Goal: Task Accomplishment & Management: Manage account settings

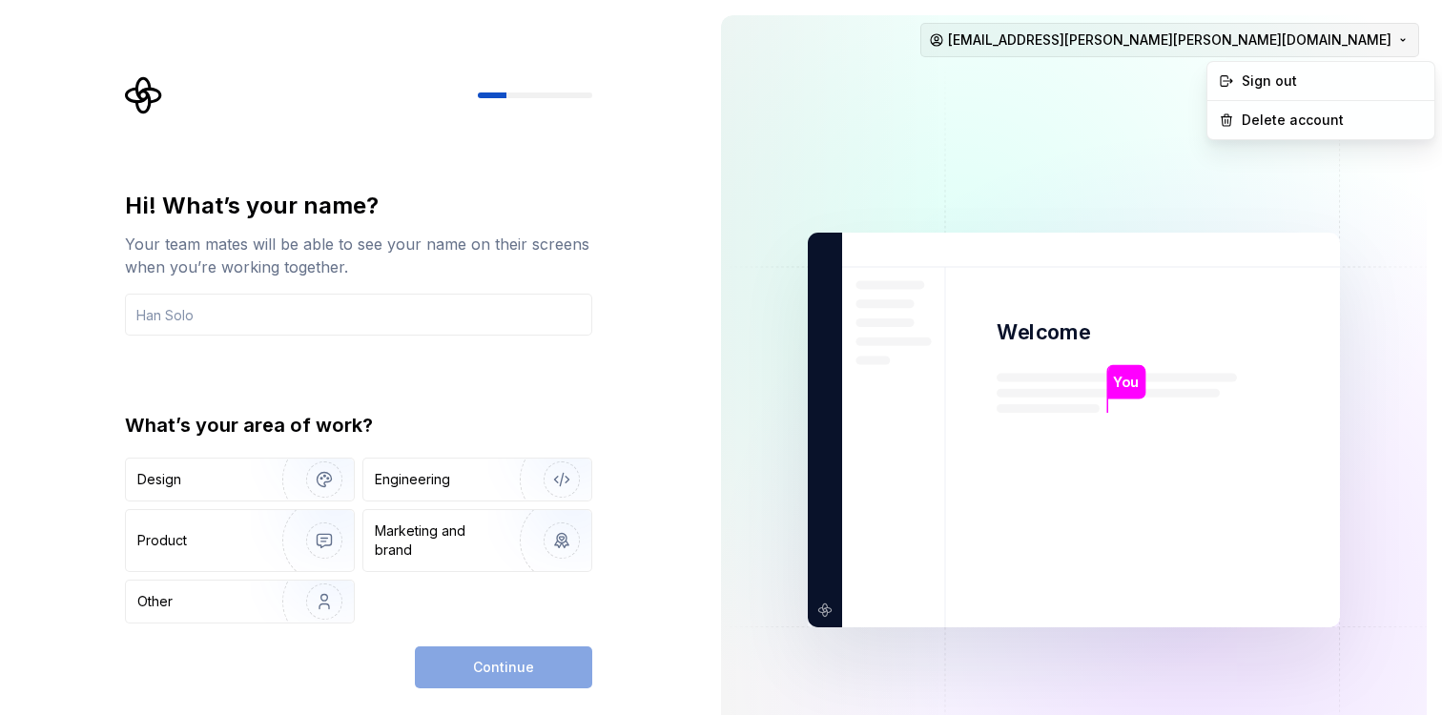
click at [1386, 35] on html "Hi! What’s your name? Your team mates will be able to see your name on their sc…" at bounding box center [721, 357] width 1442 height 715
click at [1327, 124] on div "Delete account" at bounding box center [1332, 120] width 181 height 19
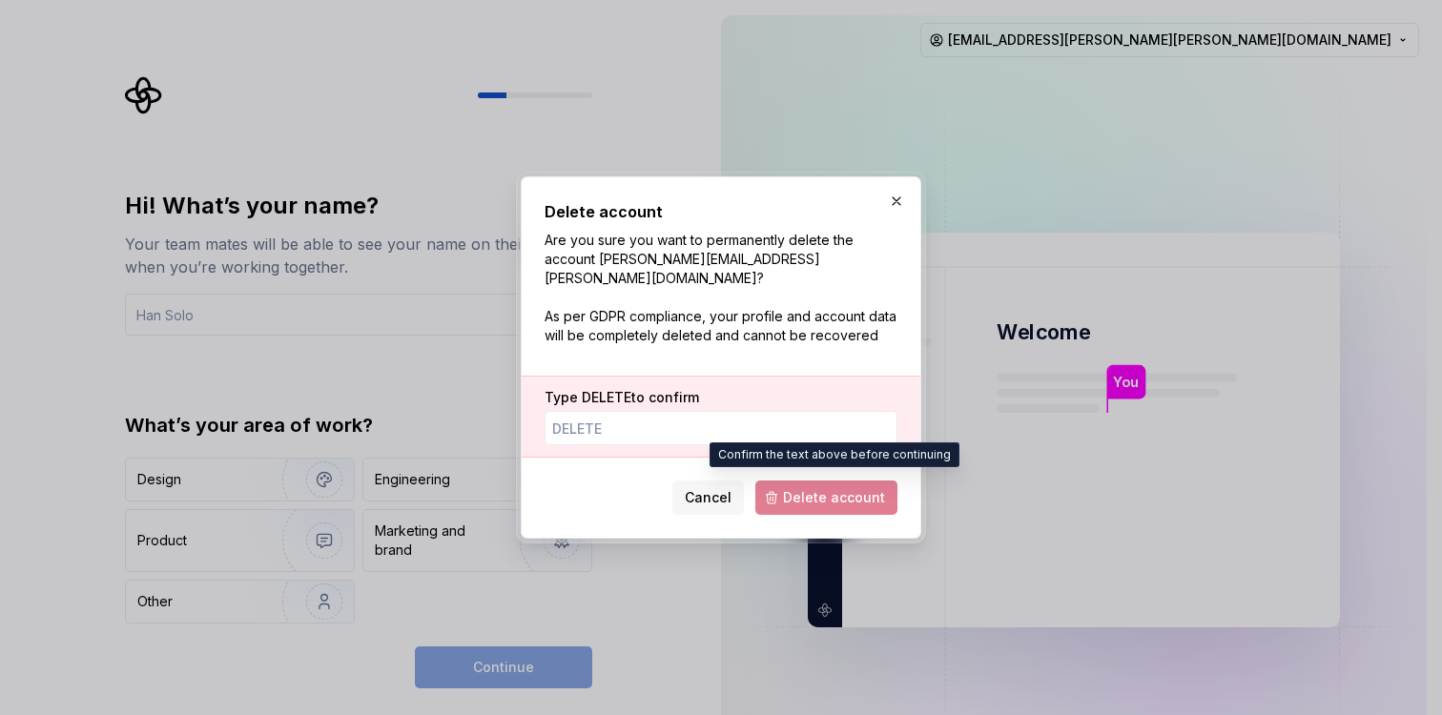
click at [776, 482] on span "Delete account" at bounding box center [826, 498] width 142 height 34
click at [730, 443] on div "Type DELETE to confirm" at bounding box center [721, 417] width 399 height 82
click at [724, 422] on input "Type DELETE to confirm" at bounding box center [721, 428] width 353 height 34
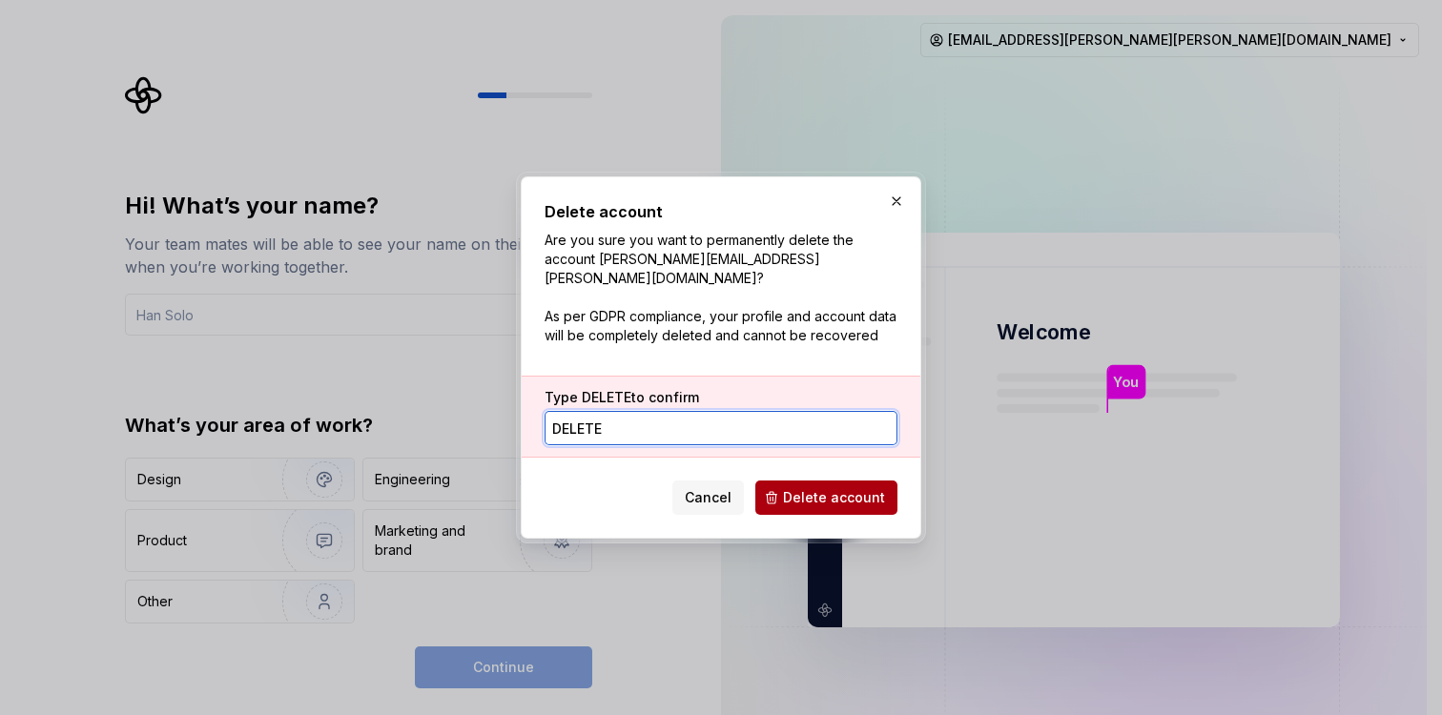
type input "DELETE"
click at [833, 492] on span "Delete account" at bounding box center [834, 497] width 102 height 19
